Goal: Transaction & Acquisition: Subscribe to service/newsletter

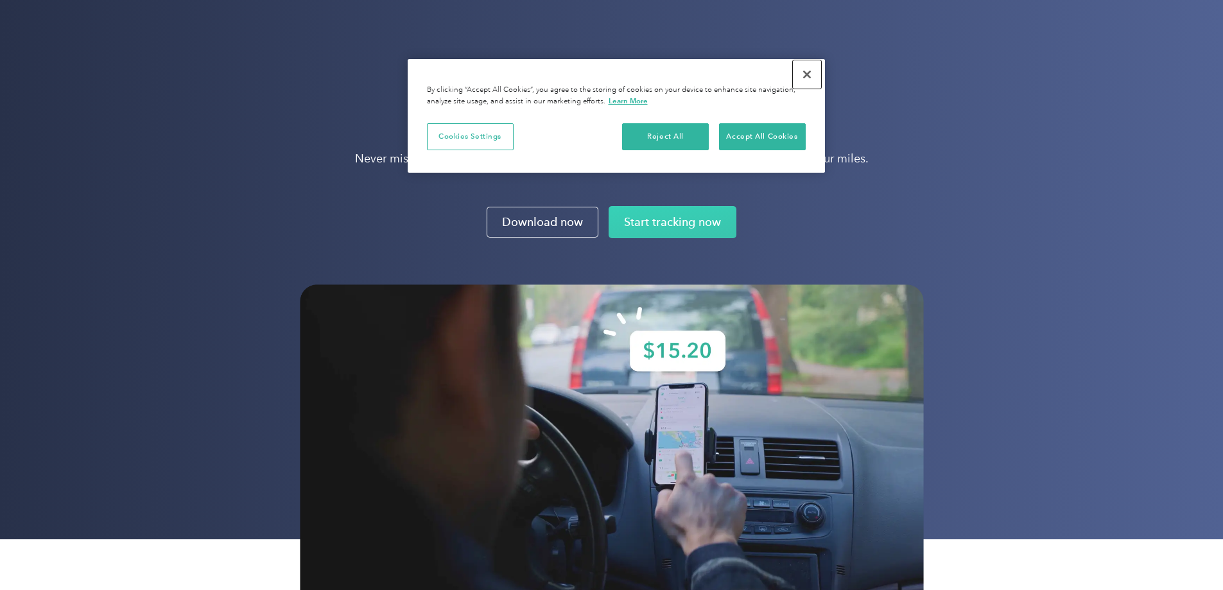
click at [806, 76] on button "Close" at bounding box center [807, 74] width 28 height 28
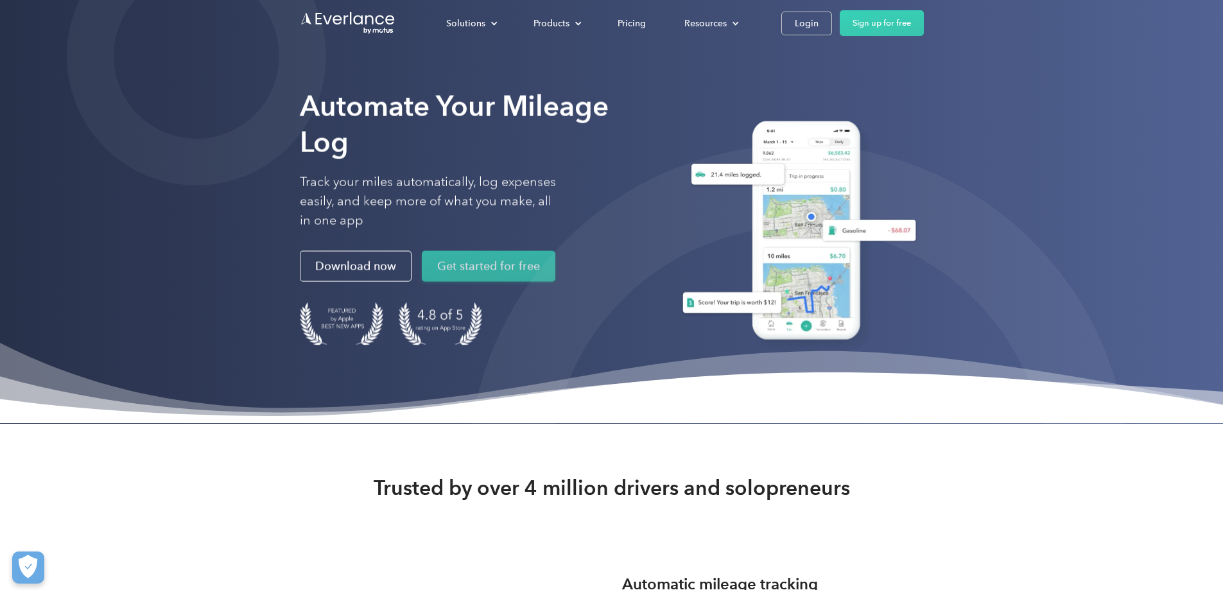
click at [422, 282] on link "Get started for free" at bounding box center [489, 266] width 134 height 31
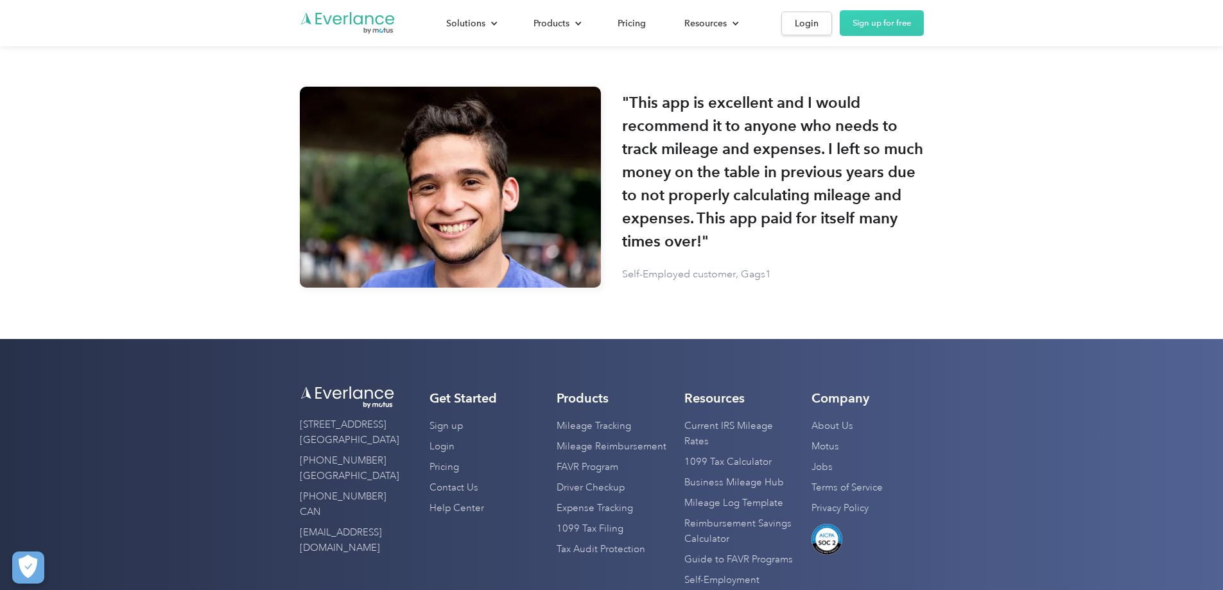
scroll to position [3606, 0]
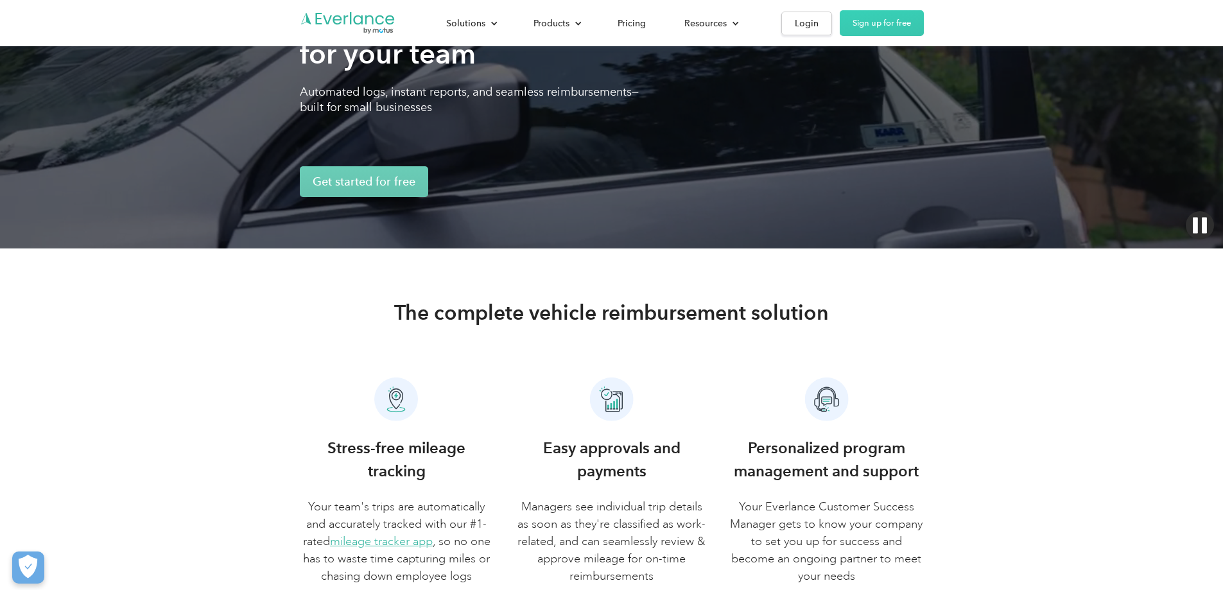
scroll to position [385, 0]
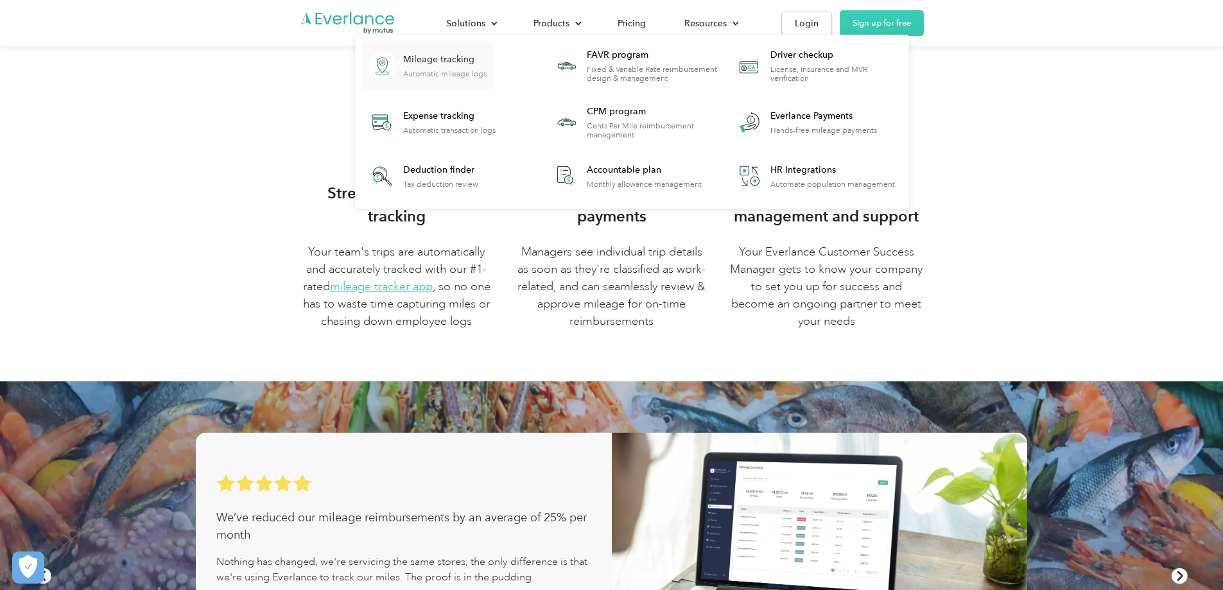
click at [487, 57] on div "Mileage tracking" at bounding box center [444, 59] width 83 height 13
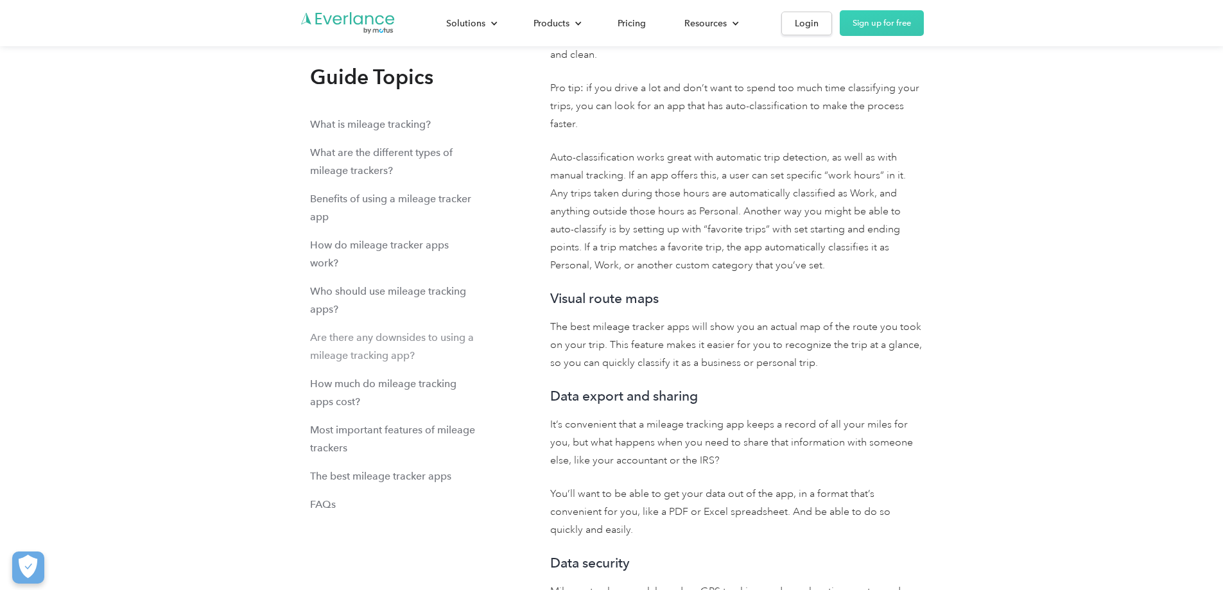
scroll to position [12581, 0]
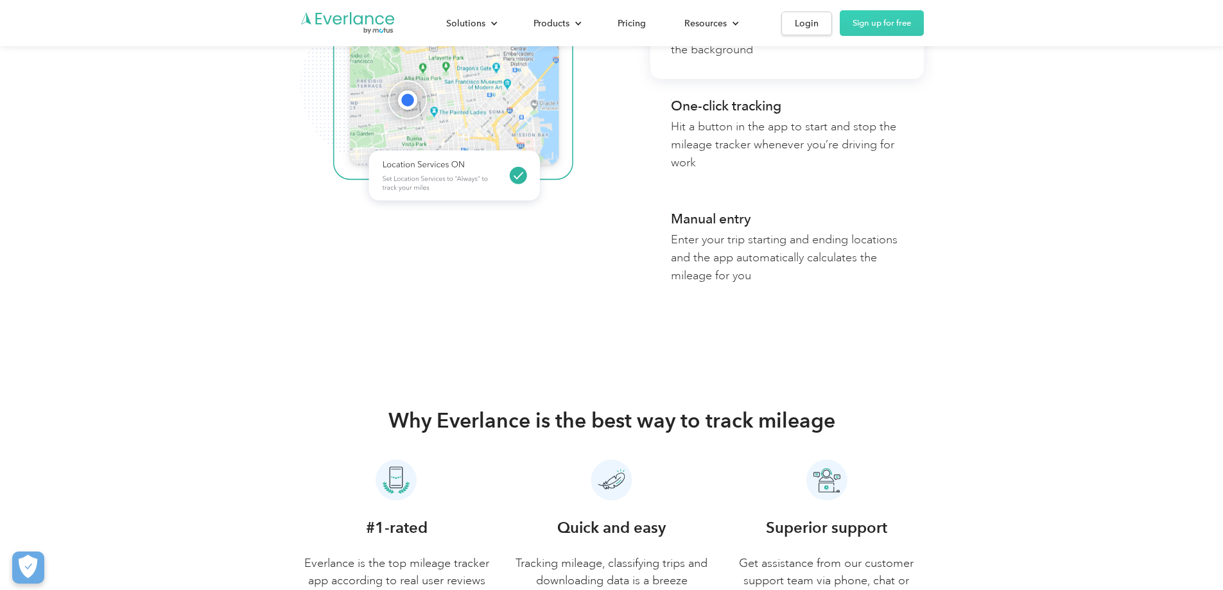
scroll to position [0, 0]
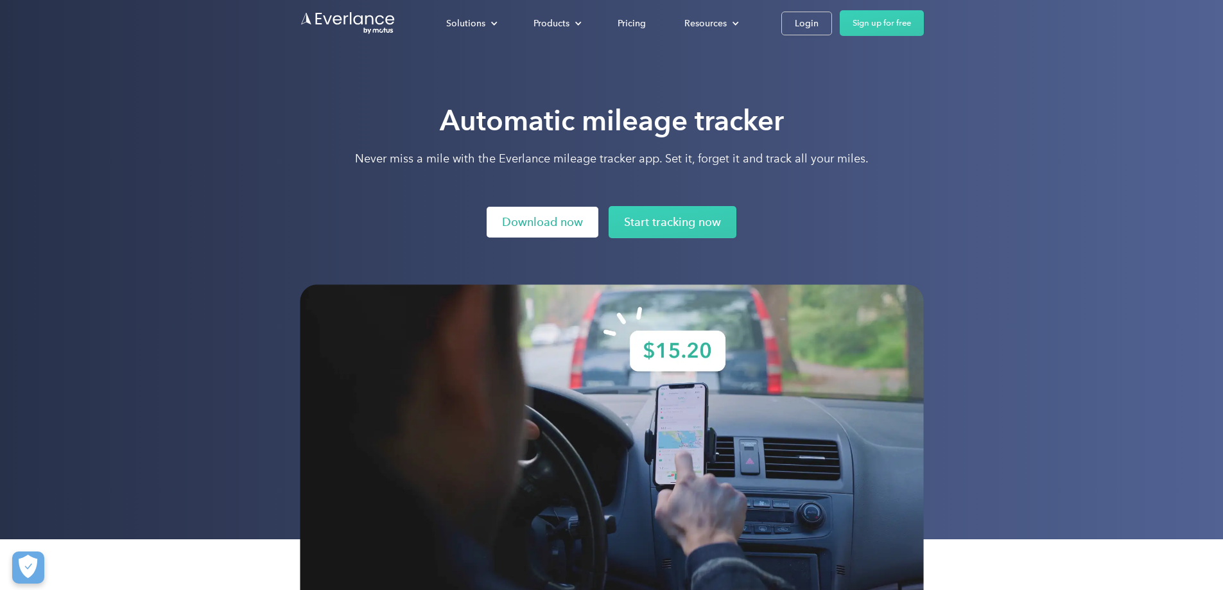
click at [580, 212] on link "Download now" at bounding box center [543, 222] width 112 height 31
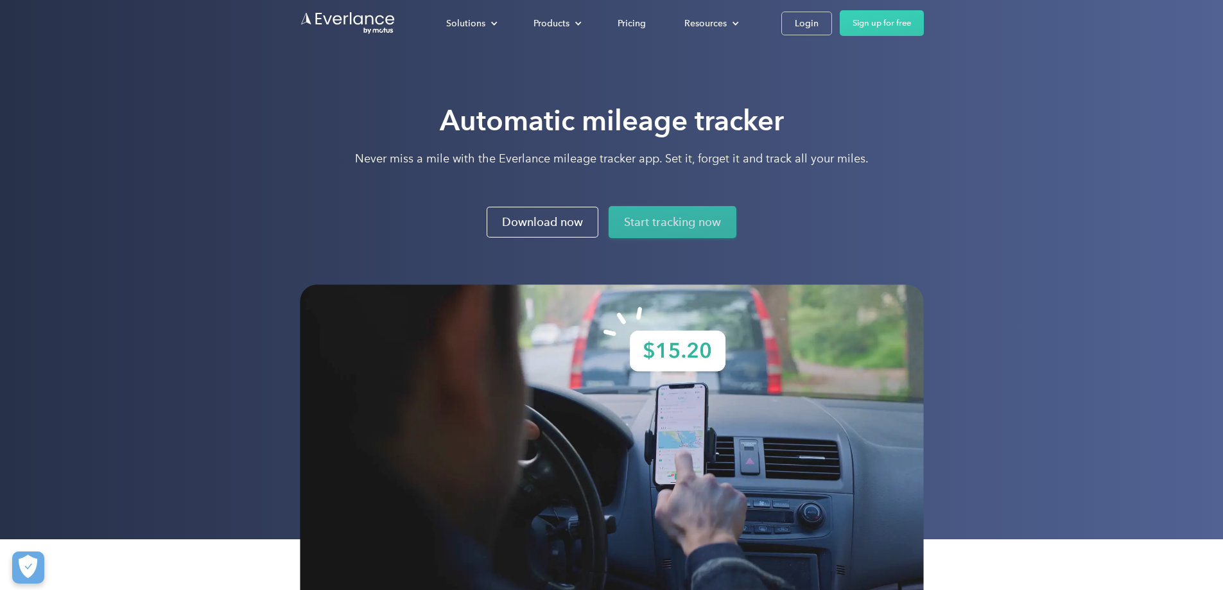
click at [662, 223] on link "Start tracking now" at bounding box center [673, 222] width 128 height 32
click at [902, 65] on div "Automatic mileage tracker Never miss a mile with the Everlance mileage tracker …" at bounding box center [611, 269] width 1223 height 539
